Goal: Find specific page/section: Find specific page/section

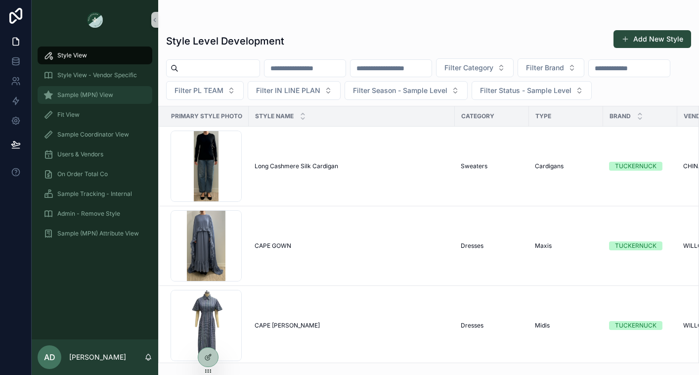
click at [84, 95] on span "Sample (MPN) View" at bounding box center [85, 95] width 56 height 8
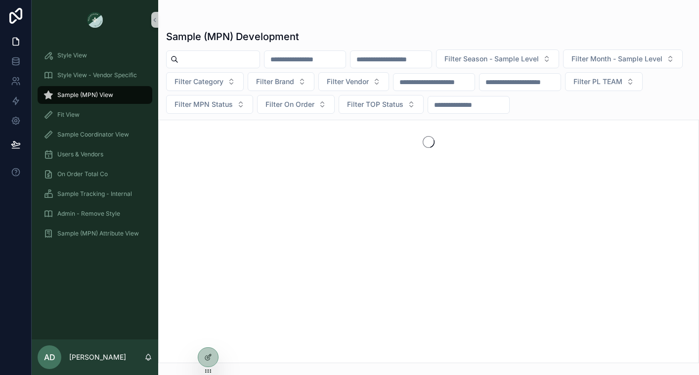
click at [213, 60] on input "scrollable content" at bounding box center [218, 59] width 81 height 14
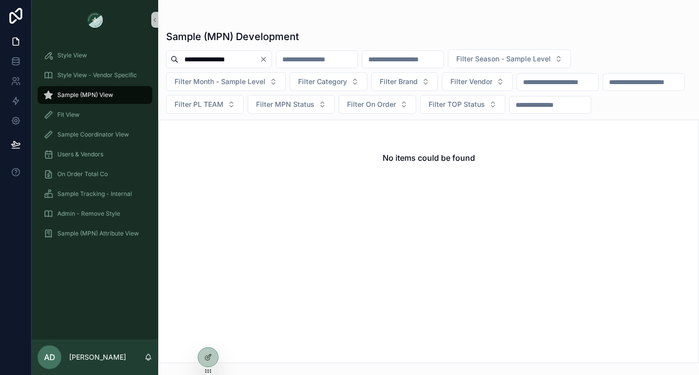
type input "**********"
click at [267, 57] on icon "Clear" at bounding box center [263, 59] width 8 height 8
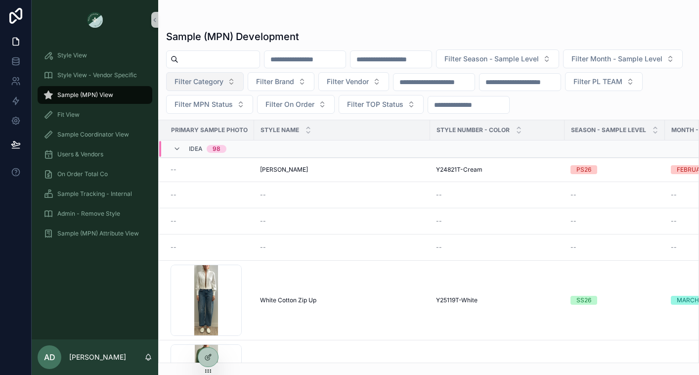
click at [223, 84] on span "Filter Category" at bounding box center [198, 82] width 49 height 10
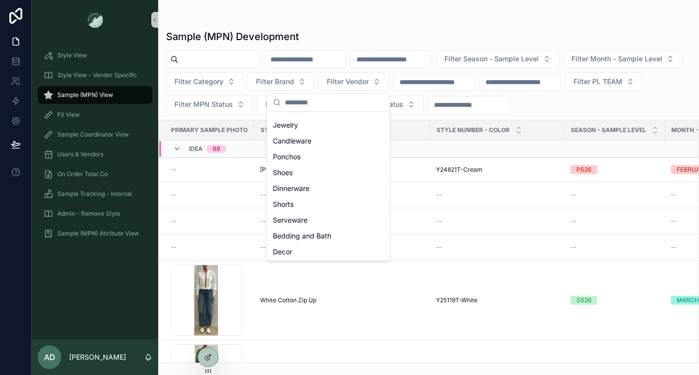
scroll to position [208, 0]
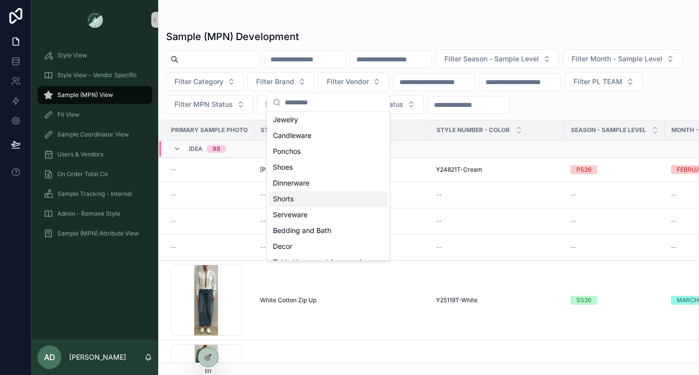
click at [315, 200] on div "Shorts" at bounding box center [328, 199] width 119 height 16
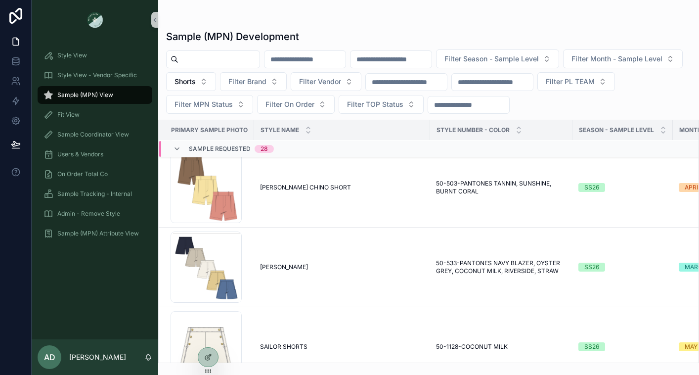
scroll to position [2347, 0]
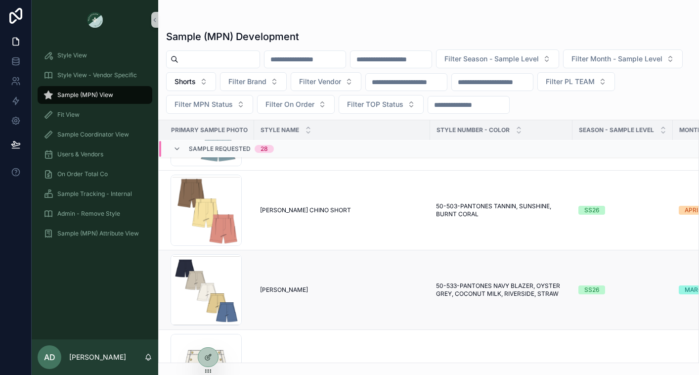
click at [296, 286] on span "[PERSON_NAME]" at bounding box center [284, 290] width 48 height 8
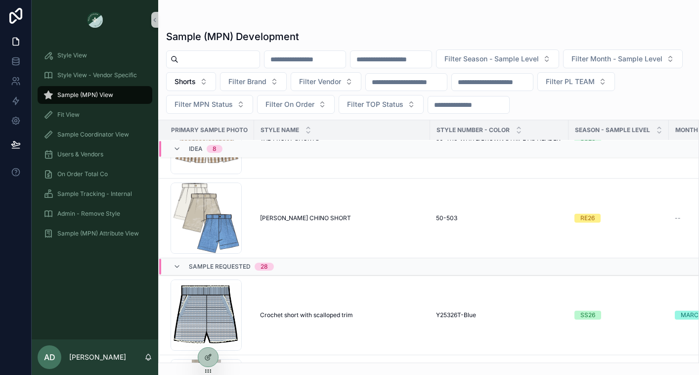
scroll to position [330, 0]
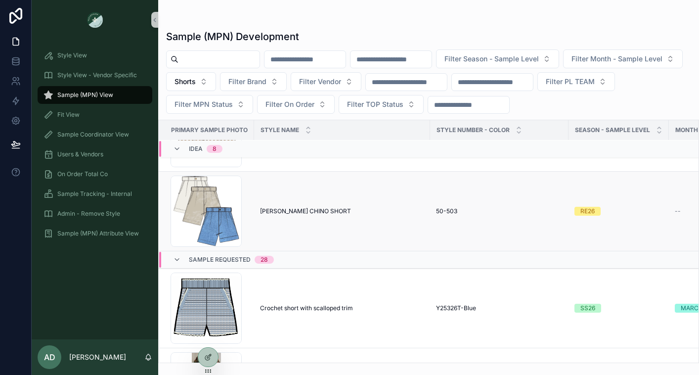
click at [291, 209] on span "[PERSON_NAME] CHINO SHORT" at bounding box center [305, 211] width 91 height 8
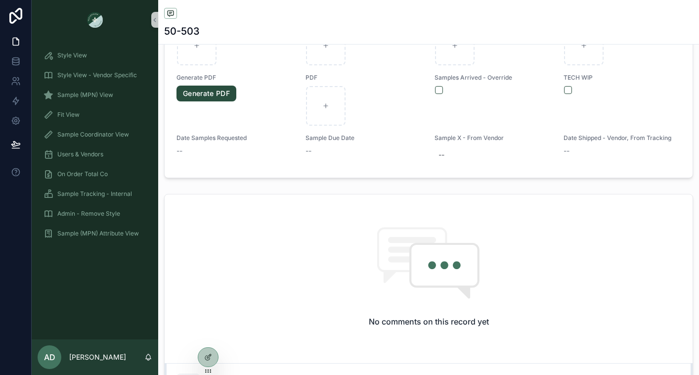
scroll to position [59, 0]
